Goal: Check status: Check status

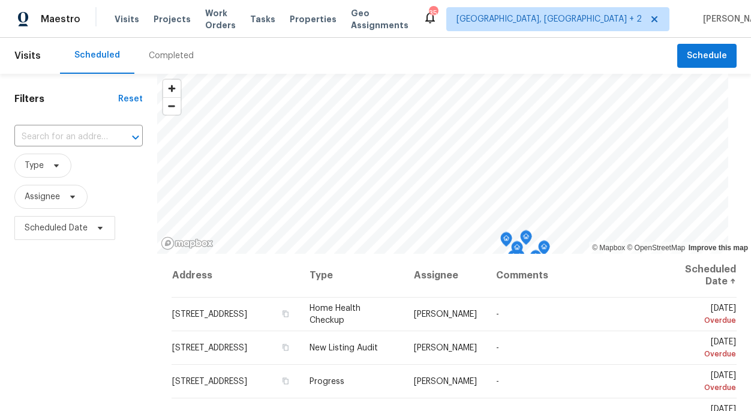
click at [158, 62] on div "Completed" at bounding box center [171, 56] width 74 height 36
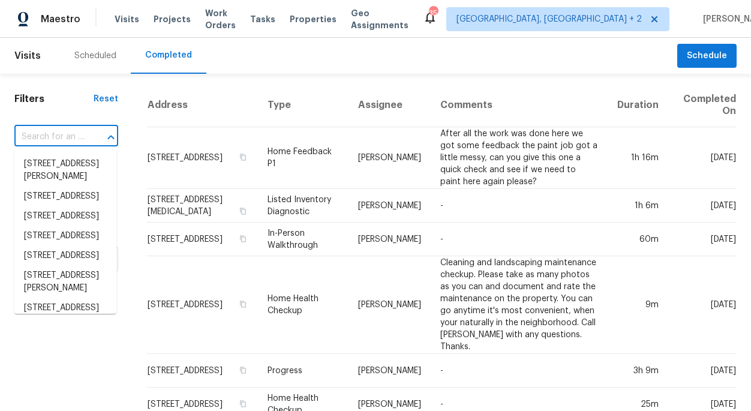
click at [76, 137] on input "text" at bounding box center [49, 137] width 70 height 19
paste input "[STREET_ADDRESS]"
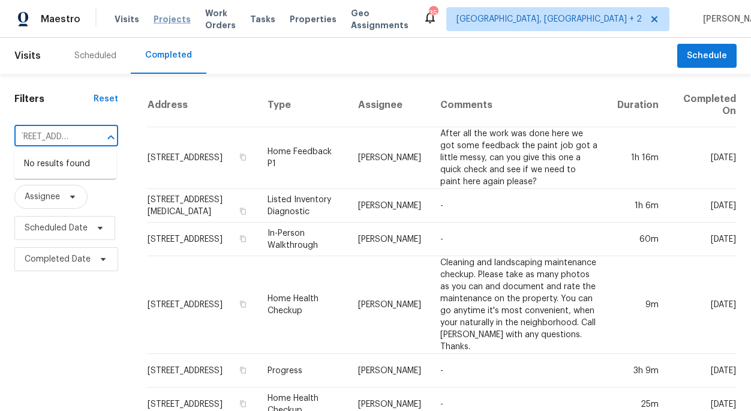
type input "[STREET_ADDRESS]"
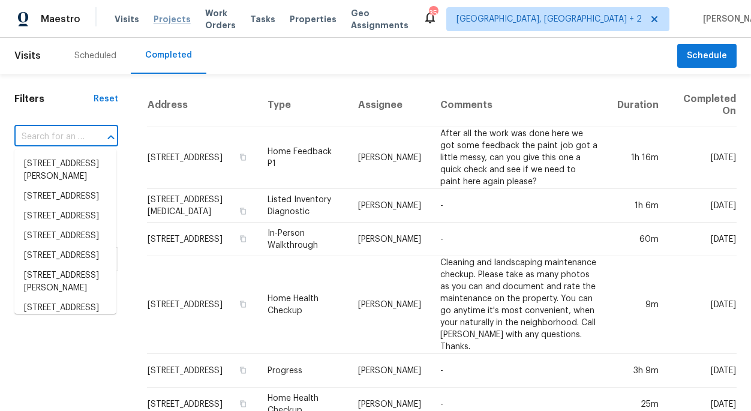
scroll to position [0, 0]
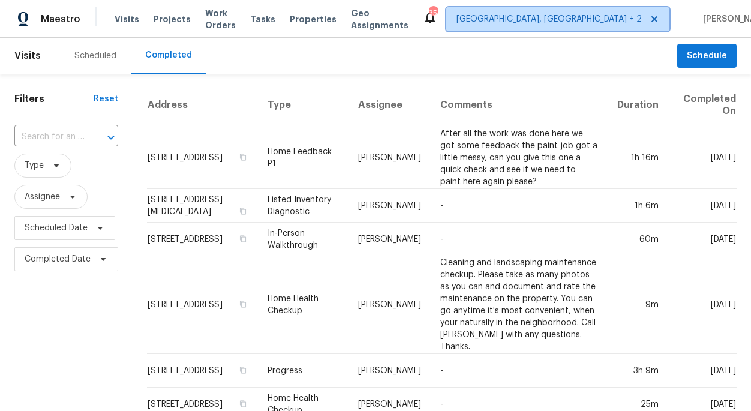
click at [576, 16] on span "[GEOGRAPHIC_DATA], [GEOGRAPHIC_DATA] + 2" at bounding box center [548, 19] width 185 height 12
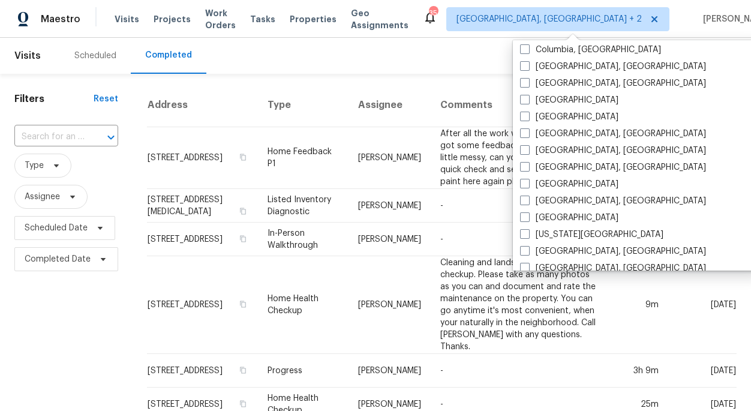
scroll to position [362, 0]
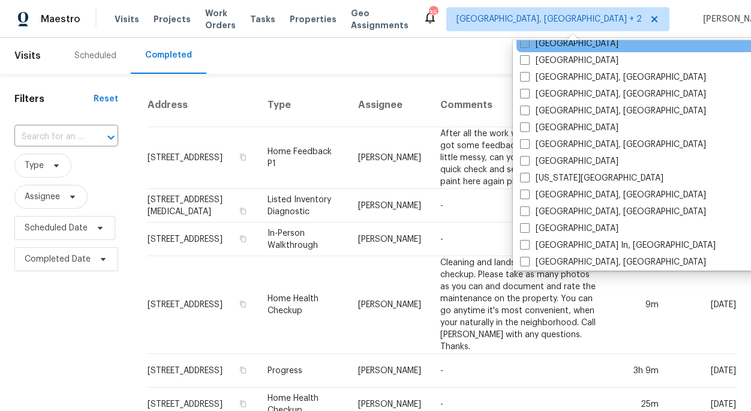
click at [523, 43] on span at bounding box center [525, 43] width 10 height 10
click at [523, 43] on input "[GEOGRAPHIC_DATA]" at bounding box center [524, 42] width 8 height 8
checkbox input "true"
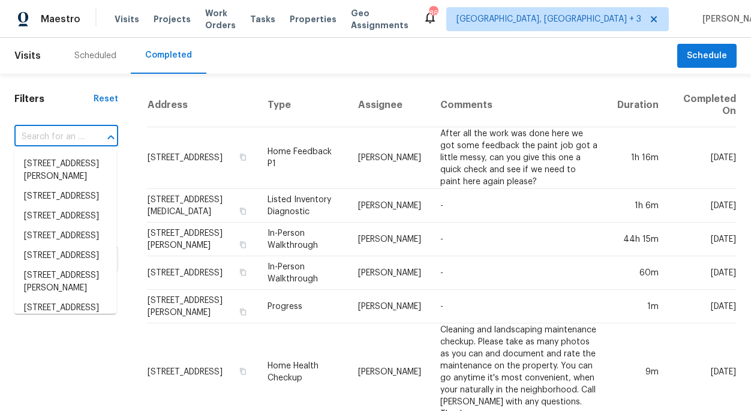
click at [60, 146] on input "text" at bounding box center [49, 137] width 70 height 19
paste input "[STREET_ADDRESS]"
type input "[STREET_ADDRESS]"
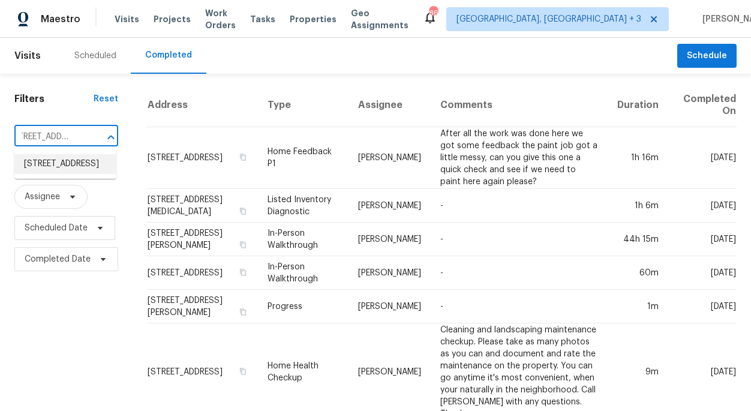
click at [56, 174] on li "[STREET_ADDRESS]" at bounding box center [65, 164] width 102 height 20
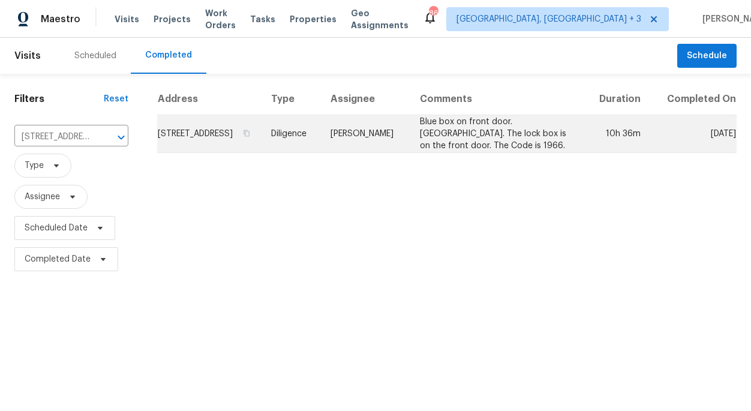
click at [261, 138] on td "[STREET_ADDRESS]" at bounding box center [209, 134] width 104 height 38
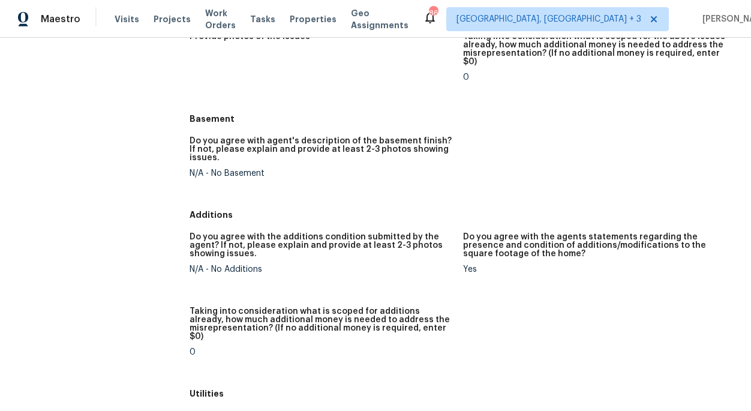
scroll to position [1736, 0]
